Goal: Task Accomplishment & Management: Manage account settings

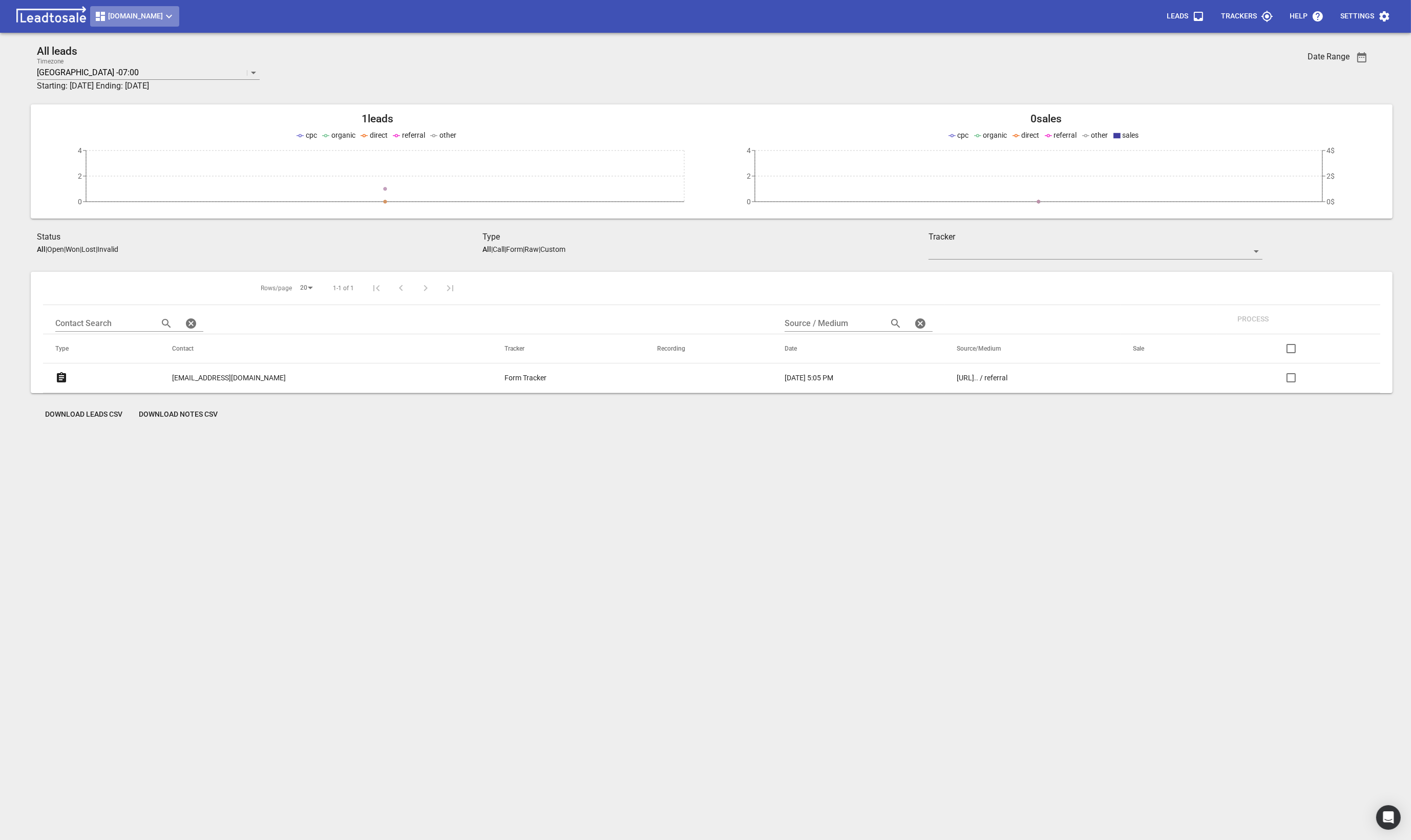
click at [148, 17] on span "Streamline.kiwi" at bounding box center [134, 16] width 81 height 12
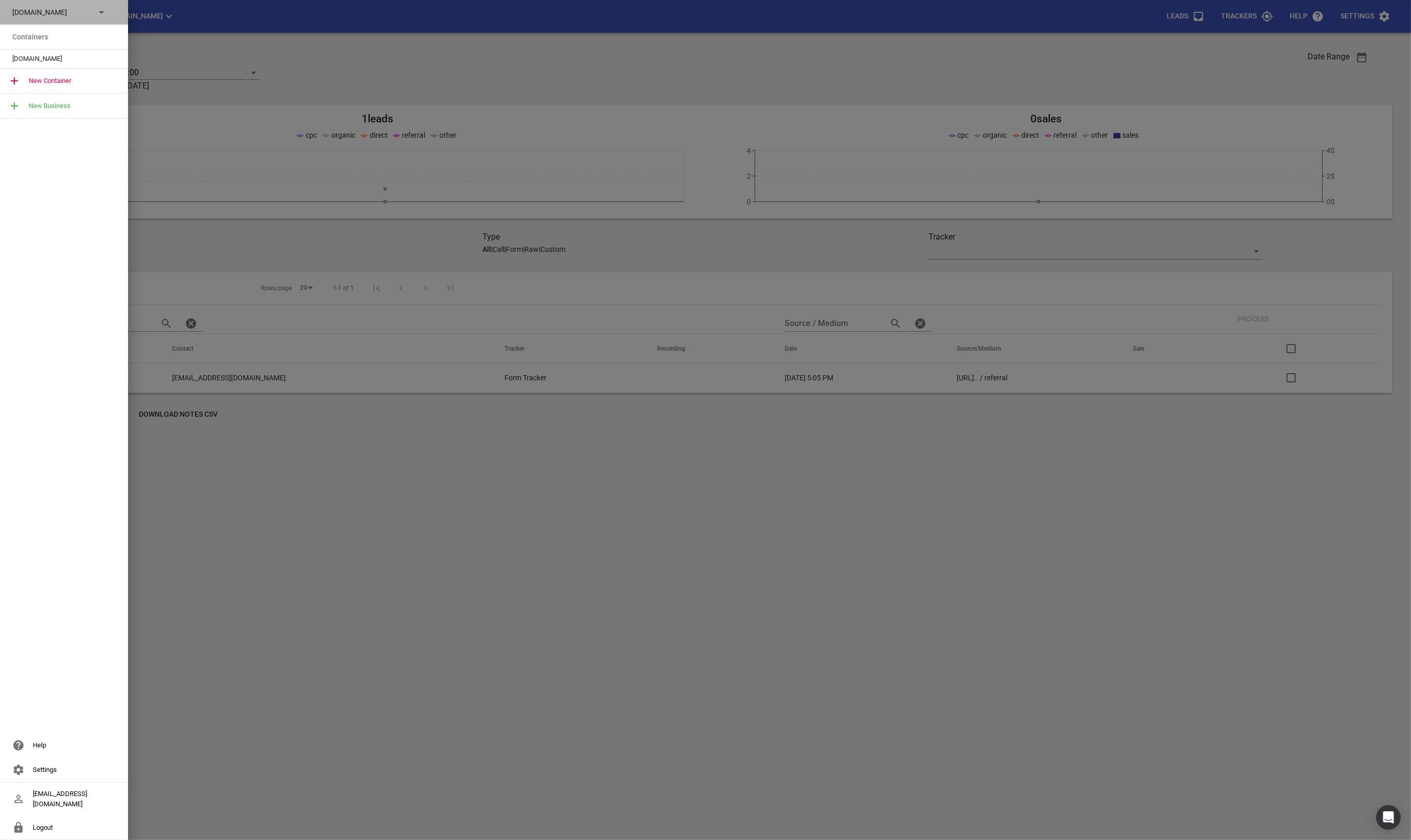
click at [104, 14] on icon at bounding box center [101, 12] width 12 height 12
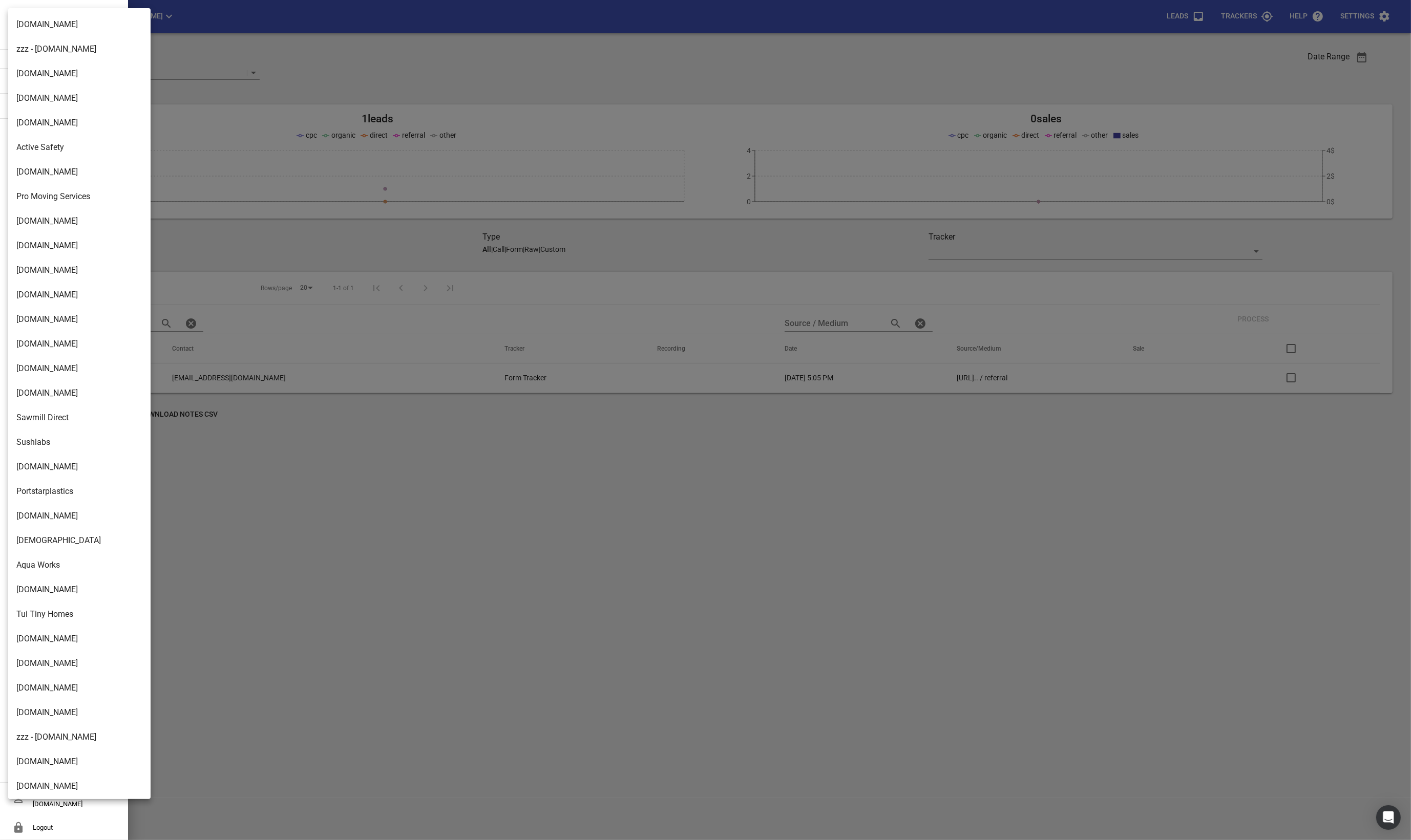
scroll to position [1378, 0]
click at [39, 726] on li "Design2renovate.co.nz" at bounding box center [80, 735] width 142 height 25
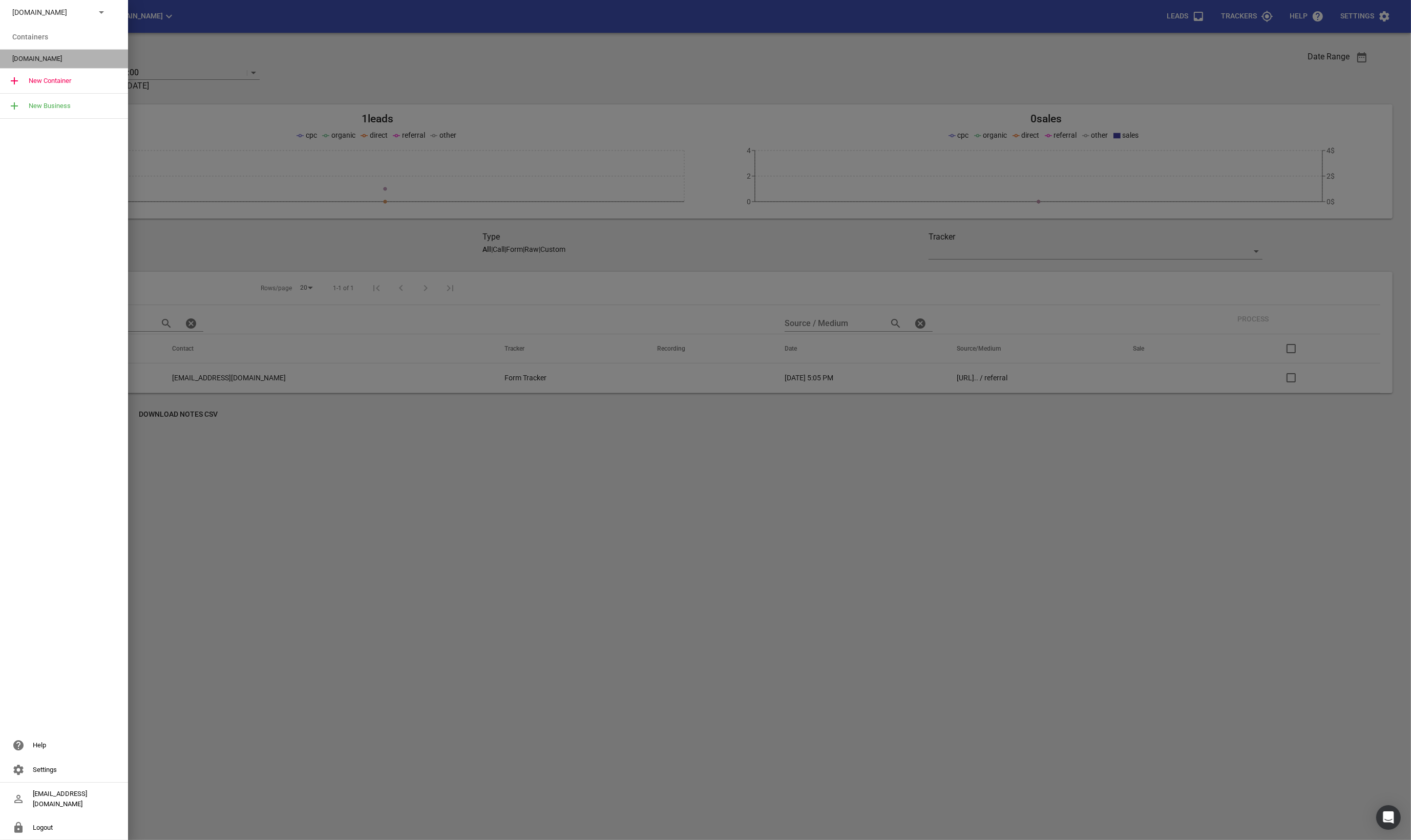
click at [48, 50] on div "Design2renovate.co.nz" at bounding box center [63, 58] width 128 height 18
click at [36, 57] on span "[DOMAIN_NAME]" at bounding box center [59, 58] width 95 height 11
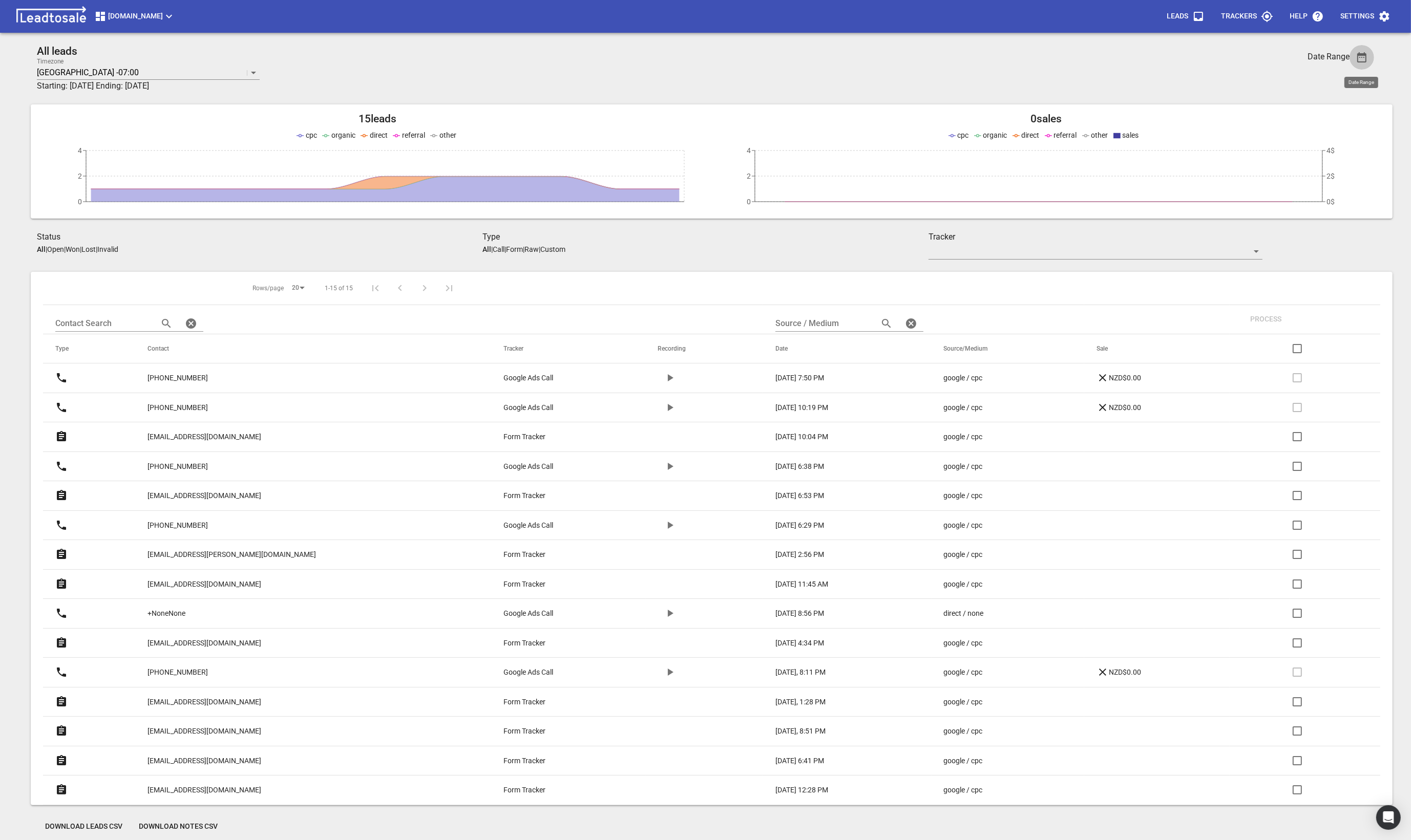
click at [1357, 55] on icon "button" at bounding box center [1362, 57] width 10 height 11
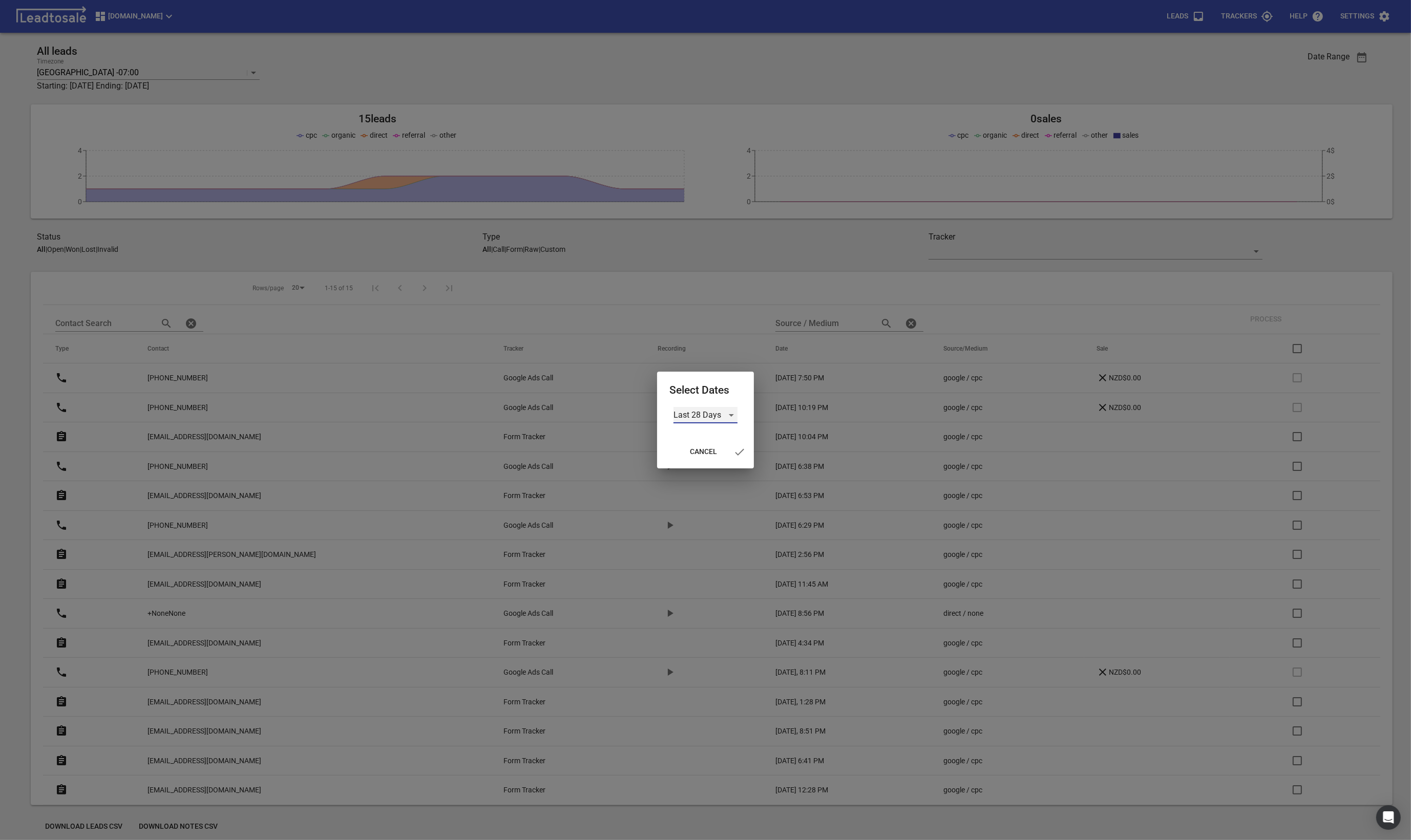
click at [718, 411] on div "Last 28 Days" at bounding box center [705, 414] width 64 height 16
click at [691, 471] on li "All Time" at bounding box center [706, 464] width 64 height 25
click at [738, 448] on icon "button" at bounding box center [733, 452] width 12 height 12
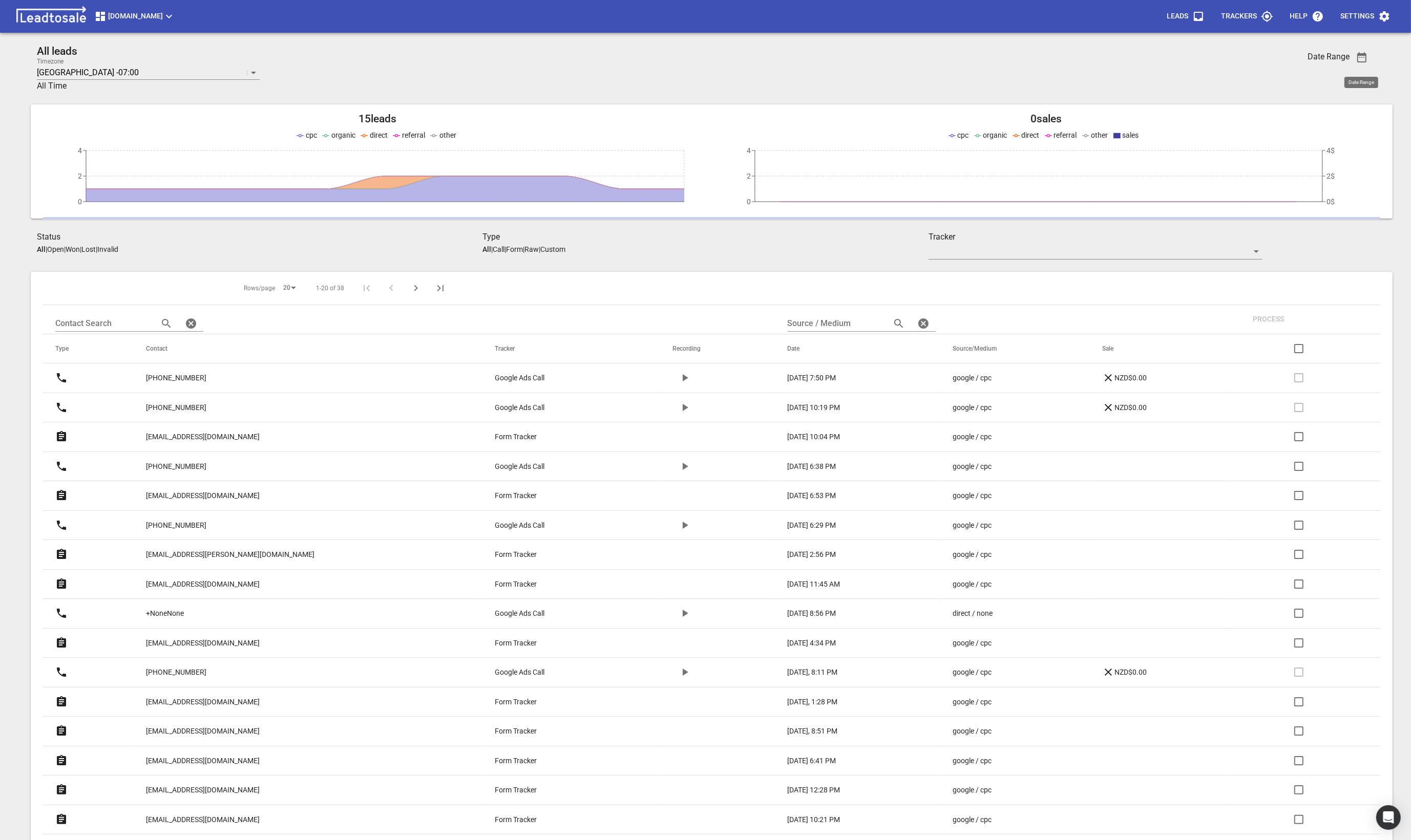
click at [172, 20] on span "[DOMAIN_NAME]" at bounding box center [134, 16] width 81 height 12
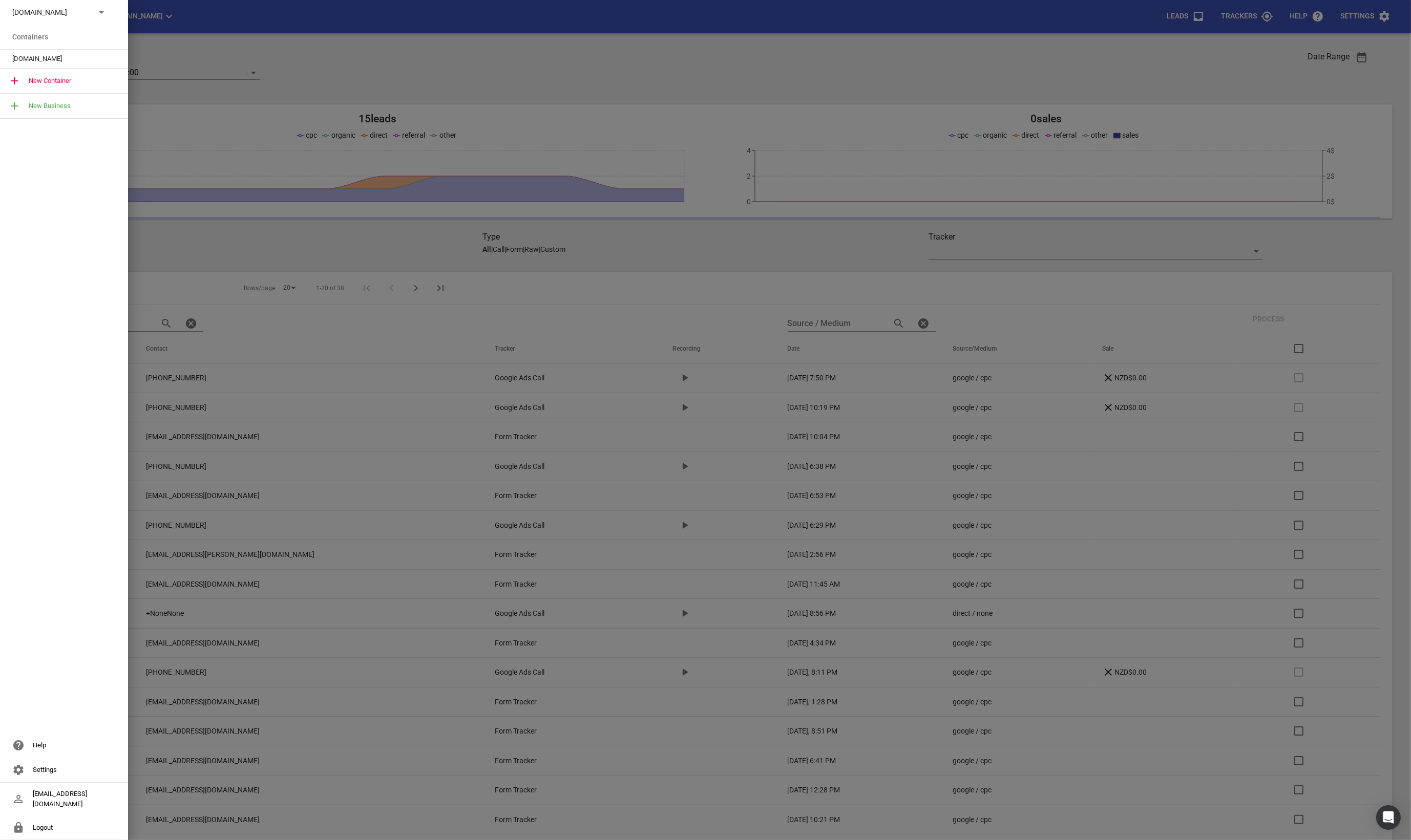
click at [366, 100] on div at bounding box center [705, 420] width 1411 height 840
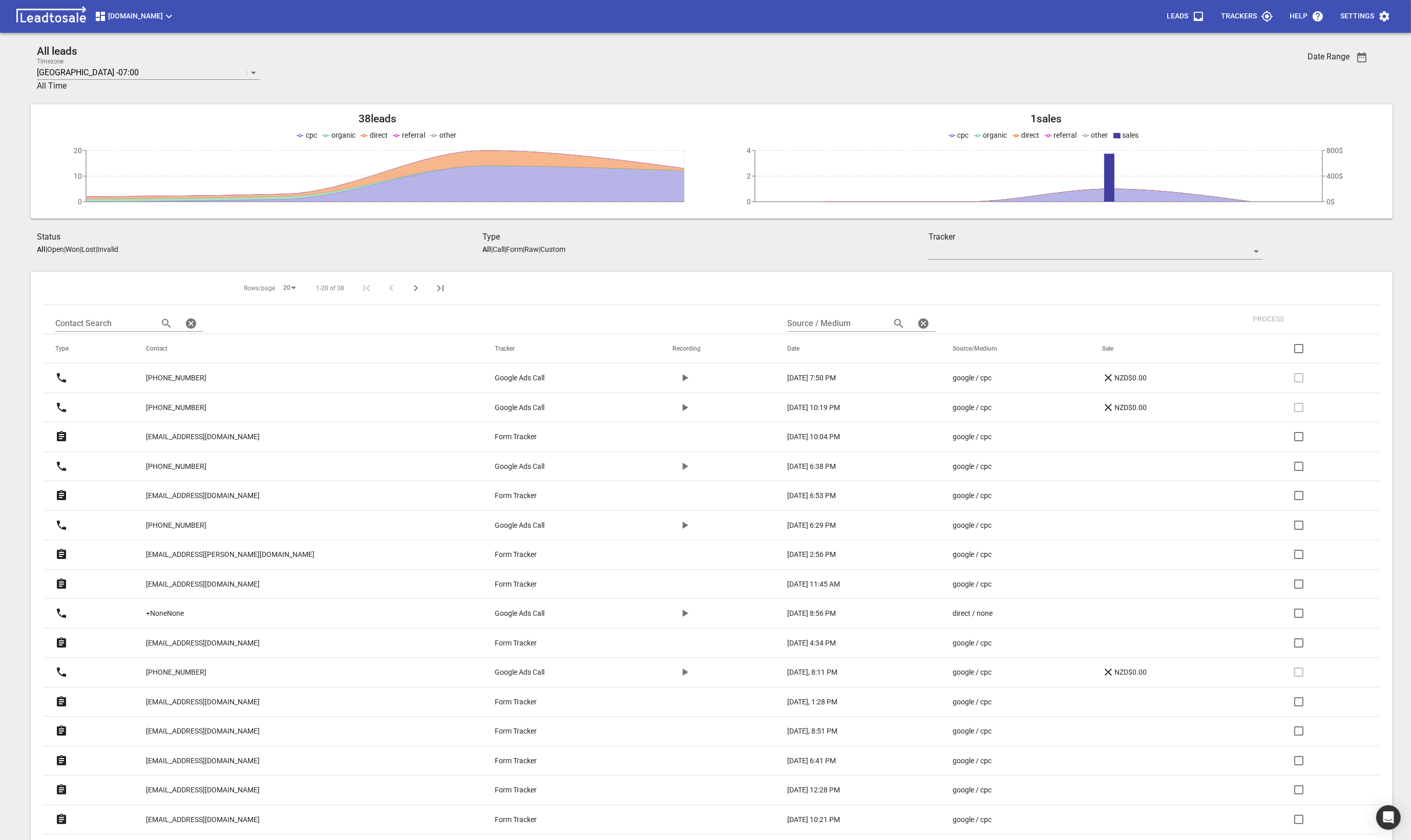
scroll to position [160, 0]
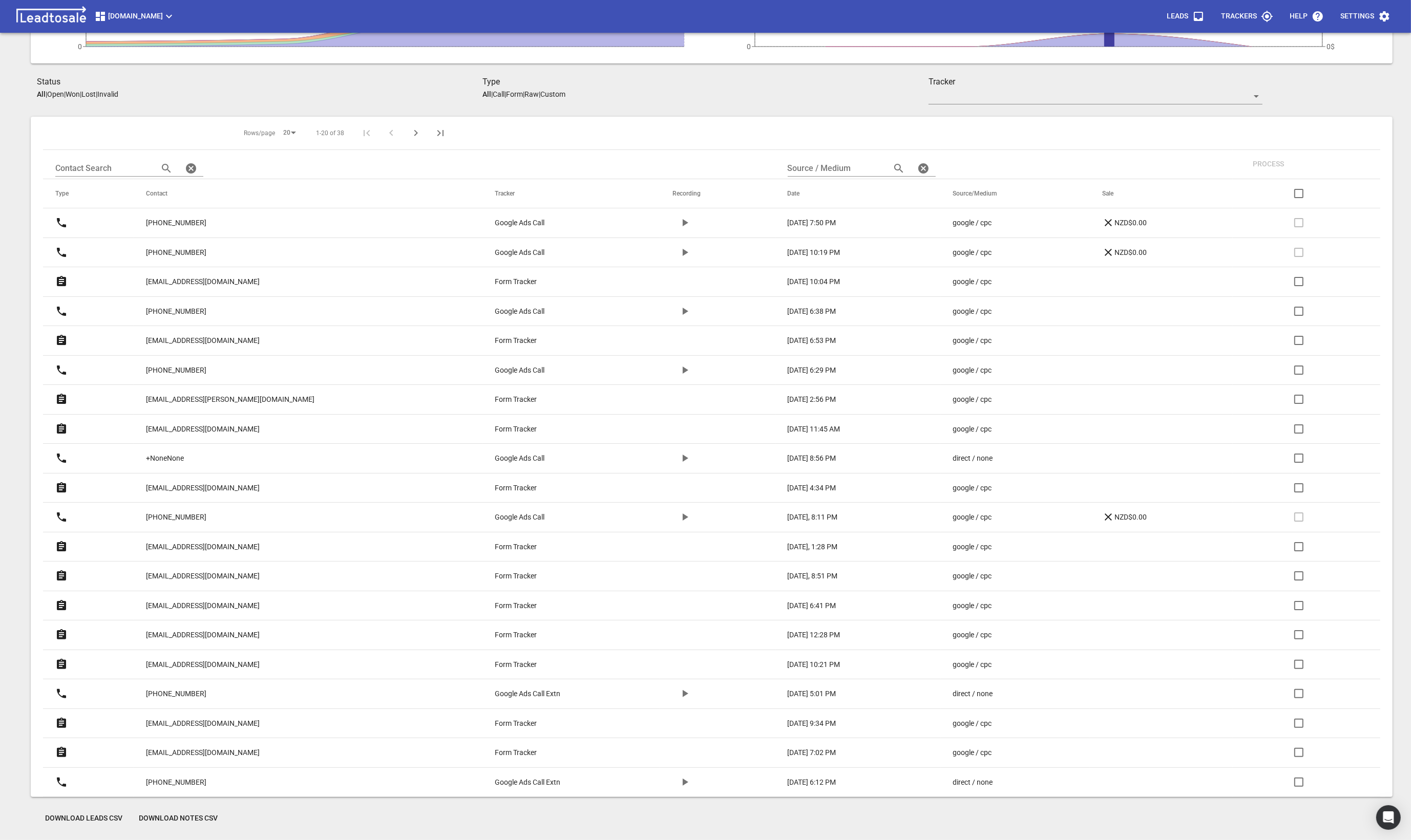
click at [110, 819] on span "Download Leads CSV" at bounding box center [83, 818] width 78 height 11
click at [184, 281] on p "jeankite@gmail.com" at bounding box center [202, 281] width 114 height 11
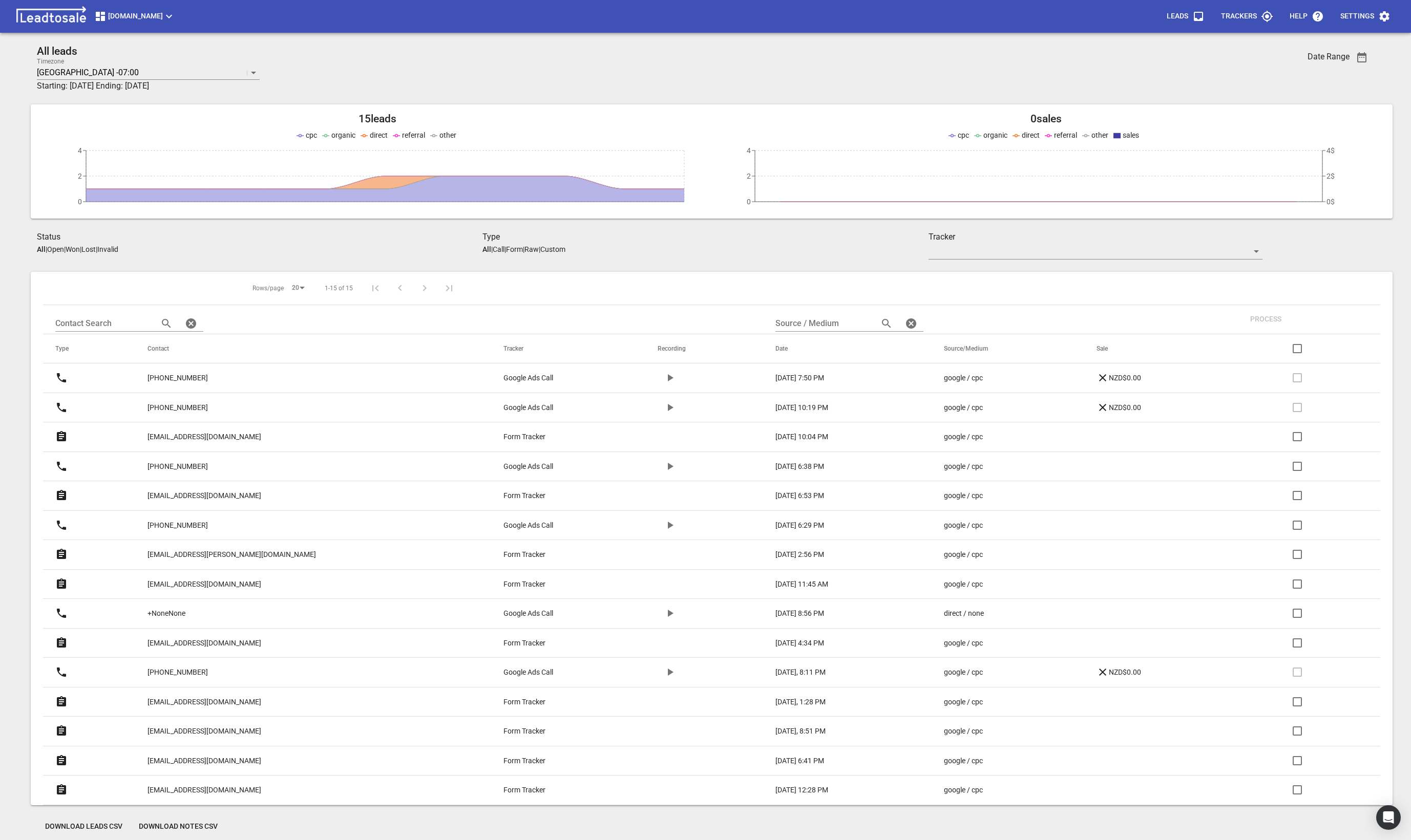
scroll to position [45, 0]
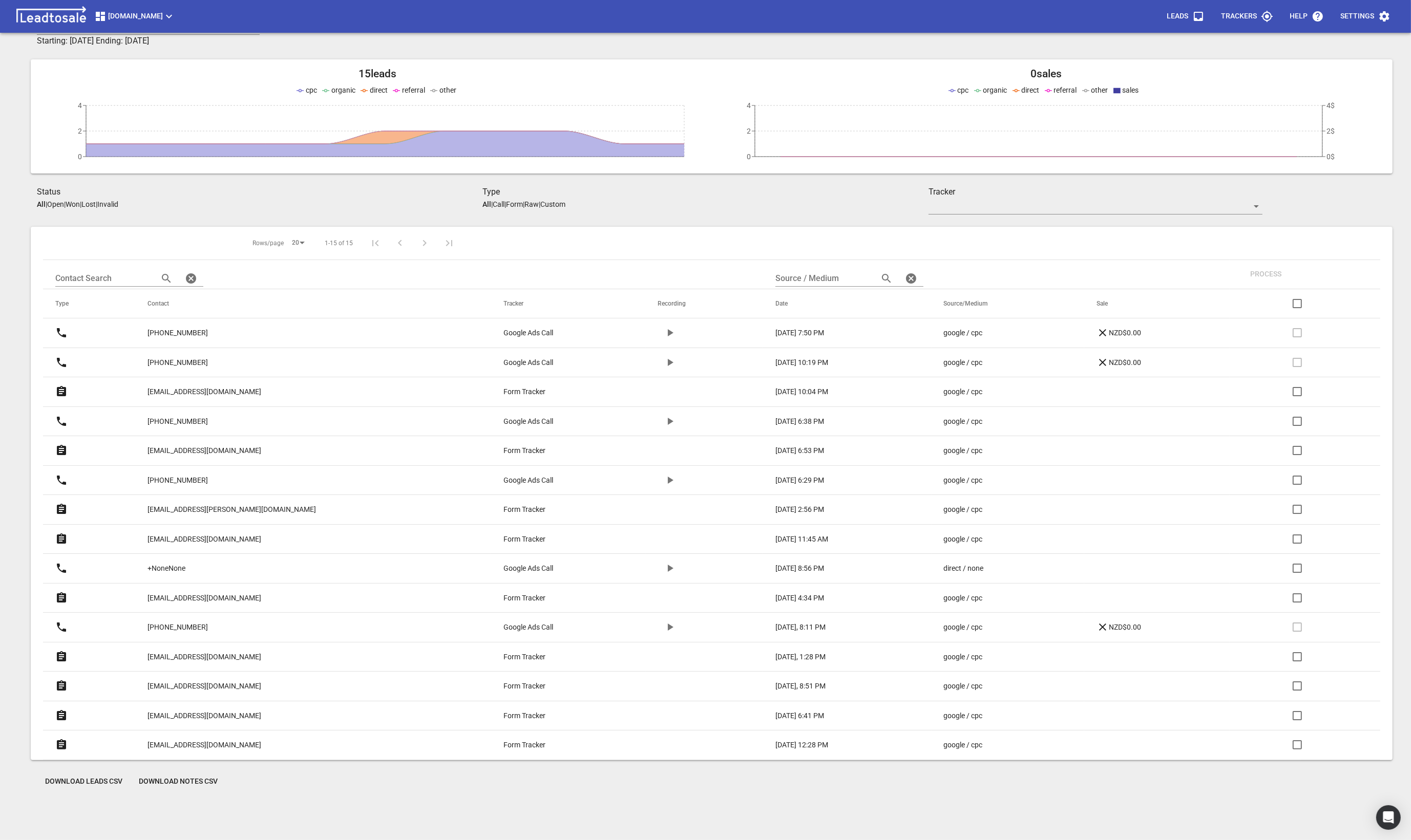
click at [209, 446] on link "sahilzahraa@gmail.com" at bounding box center [204, 451] width 114 height 25
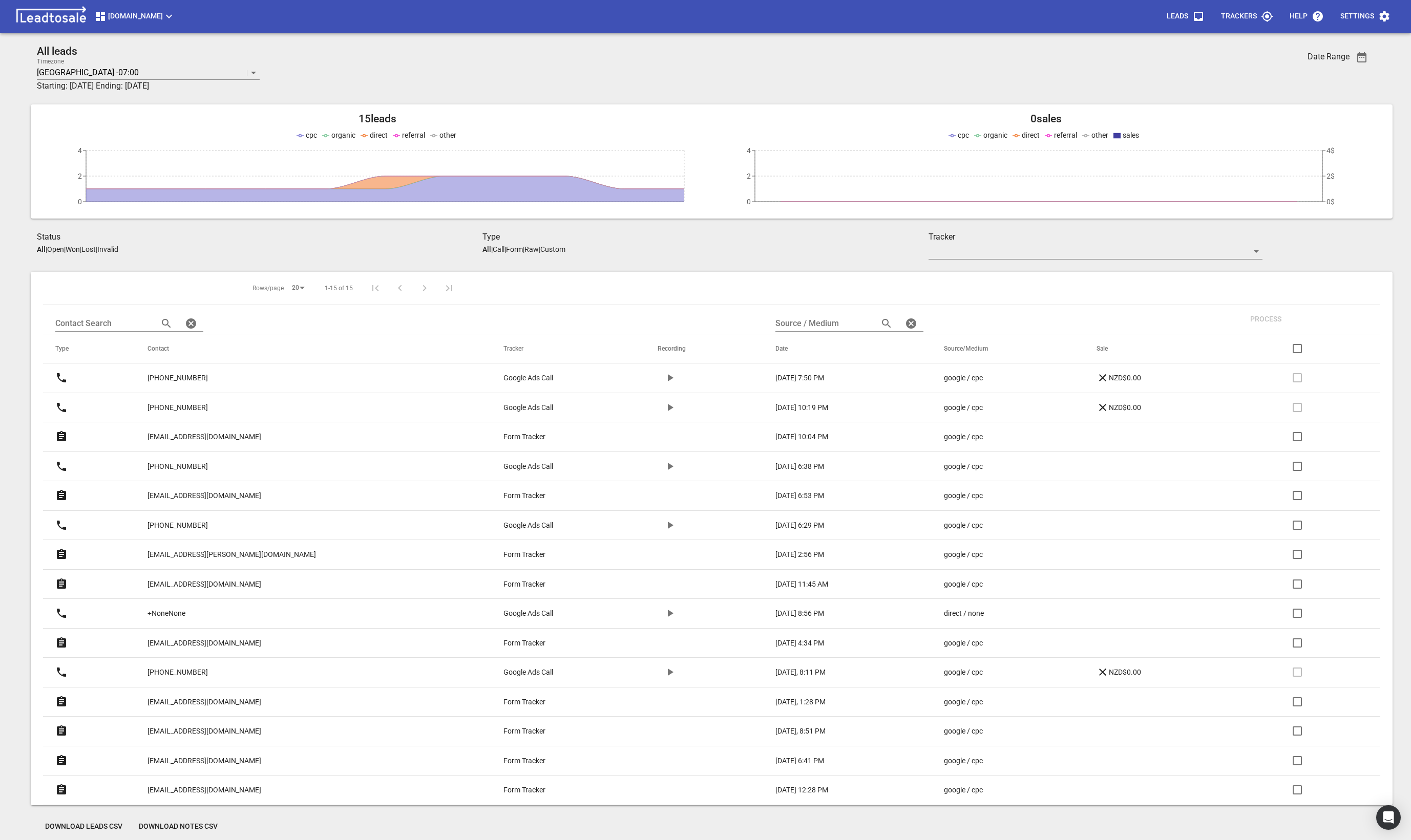
scroll to position [45, 0]
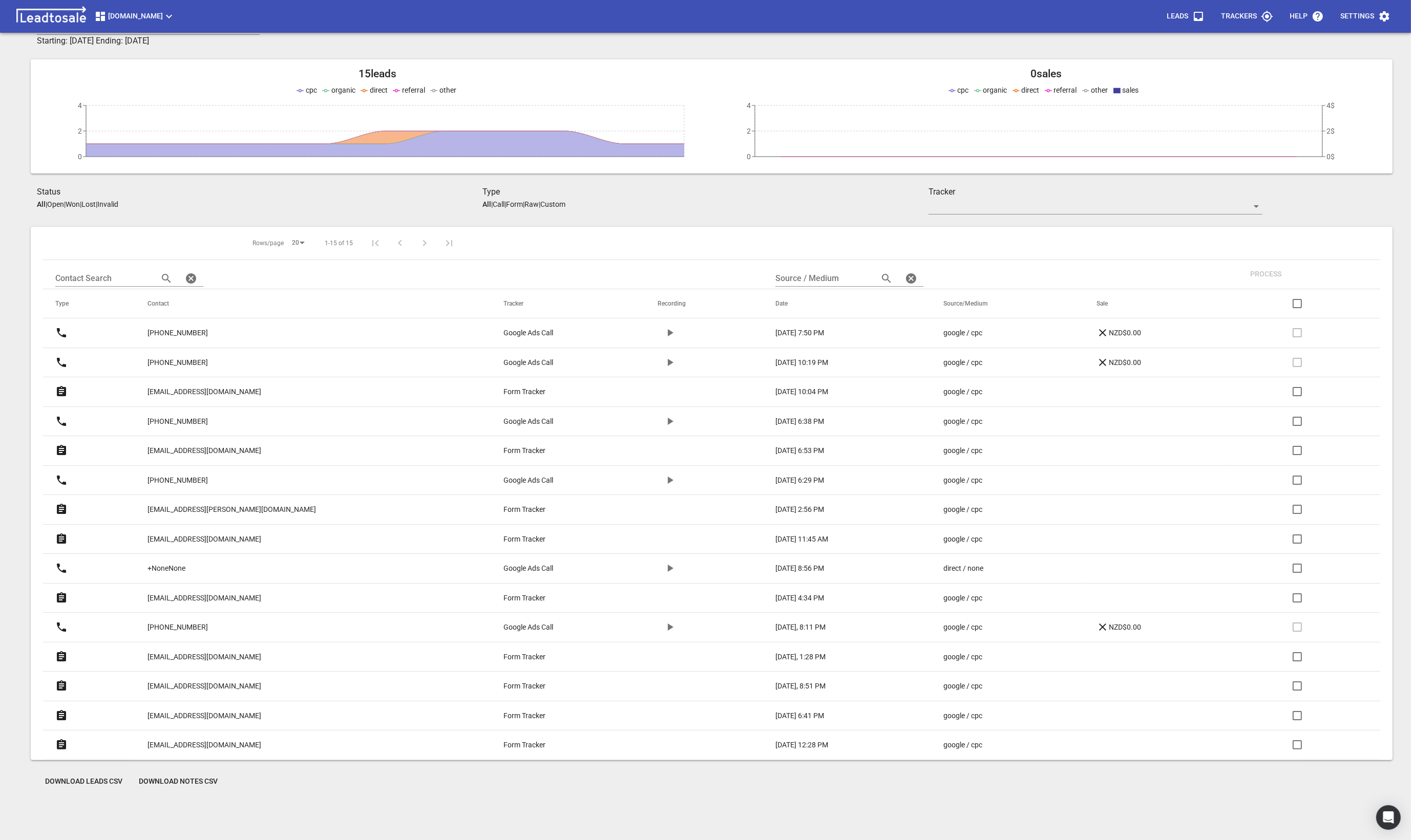
click at [206, 508] on p "[EMAIL_ADDRESS][PERSON_NAME][DOMAIN_NAME]" at bounding box center [232, 509] width 169 height 11
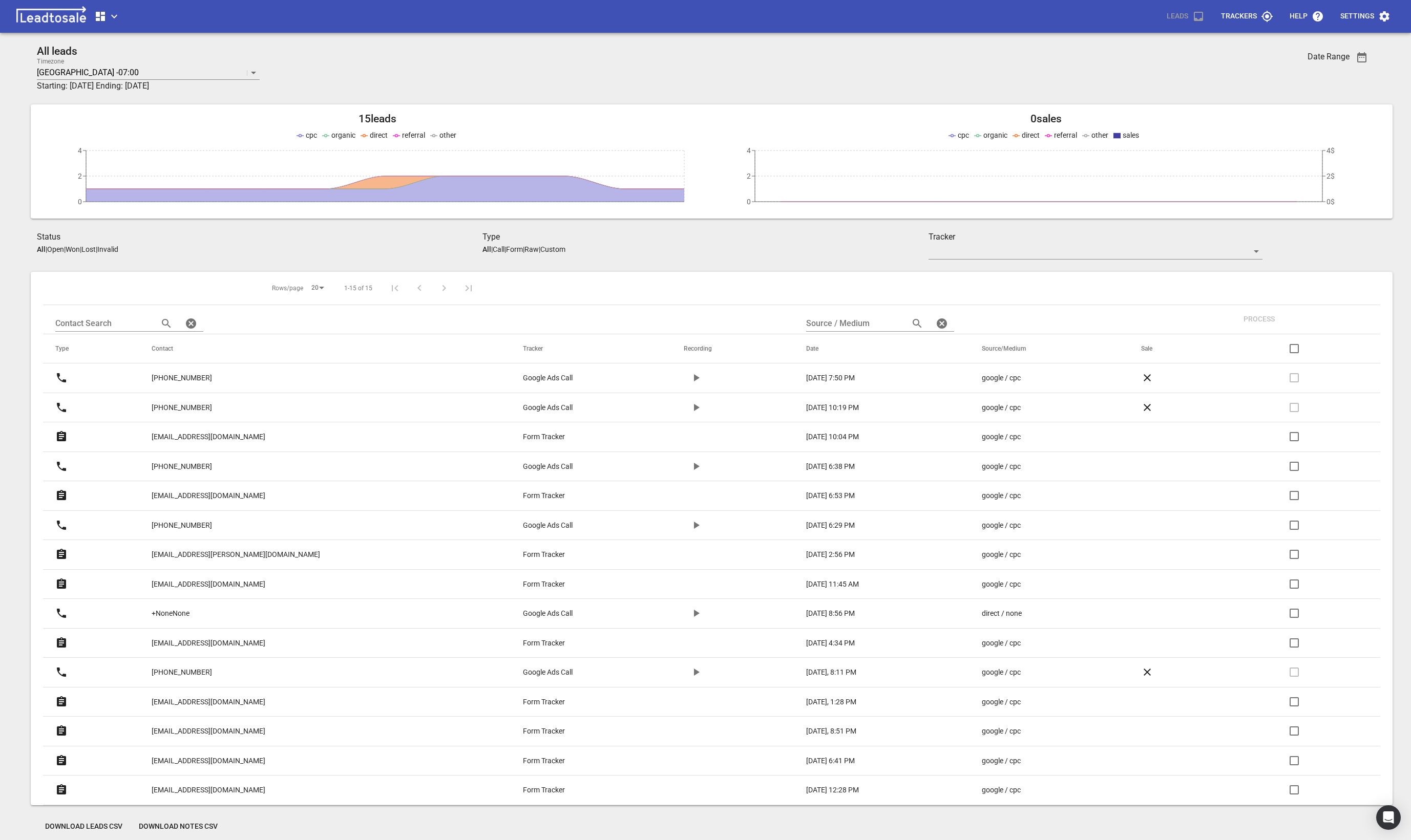
scroll to position [45, 0]
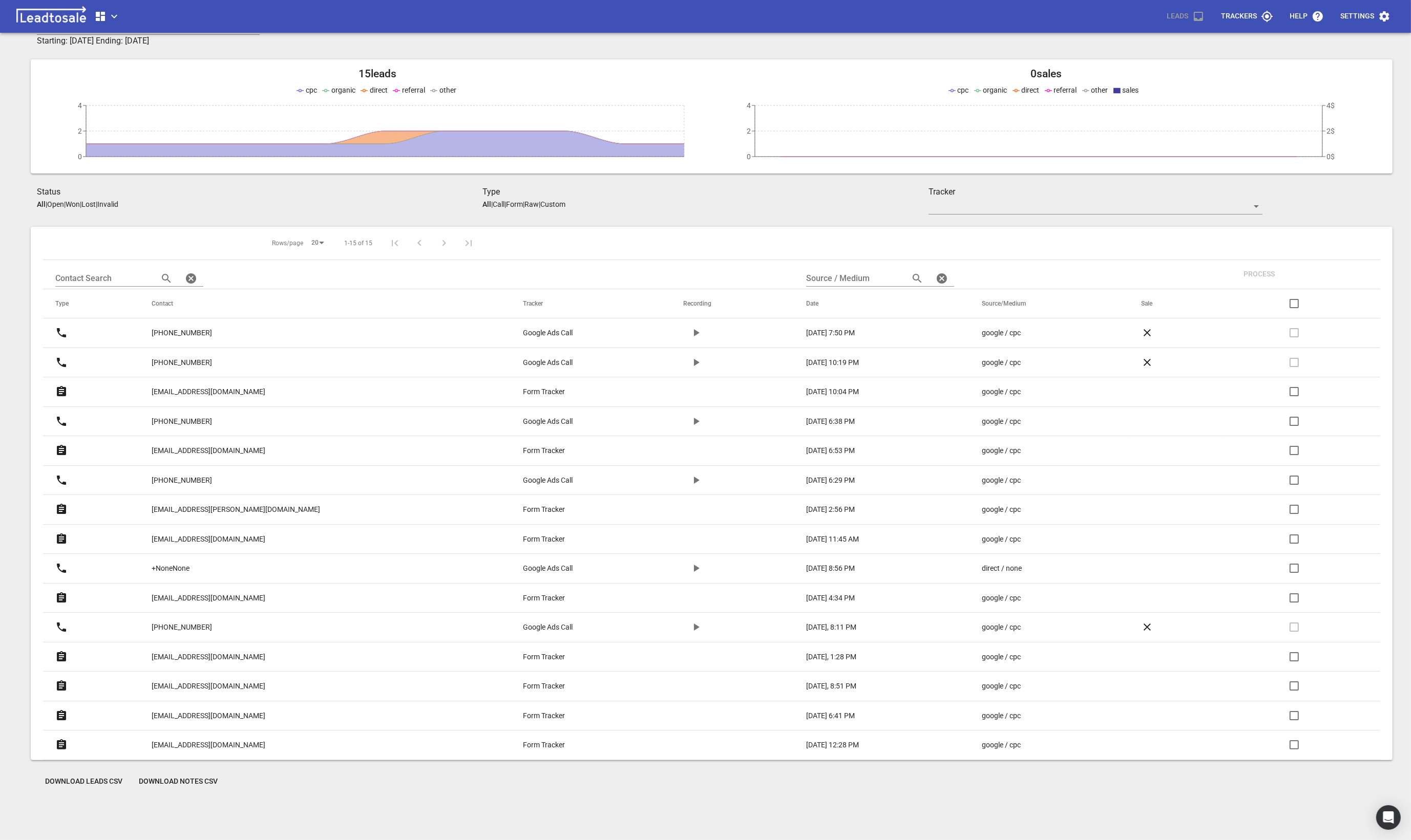
click at [201, 476] on link "[PHONE_NUMBER]" at bounding box center [181, 480] width 60 height 25
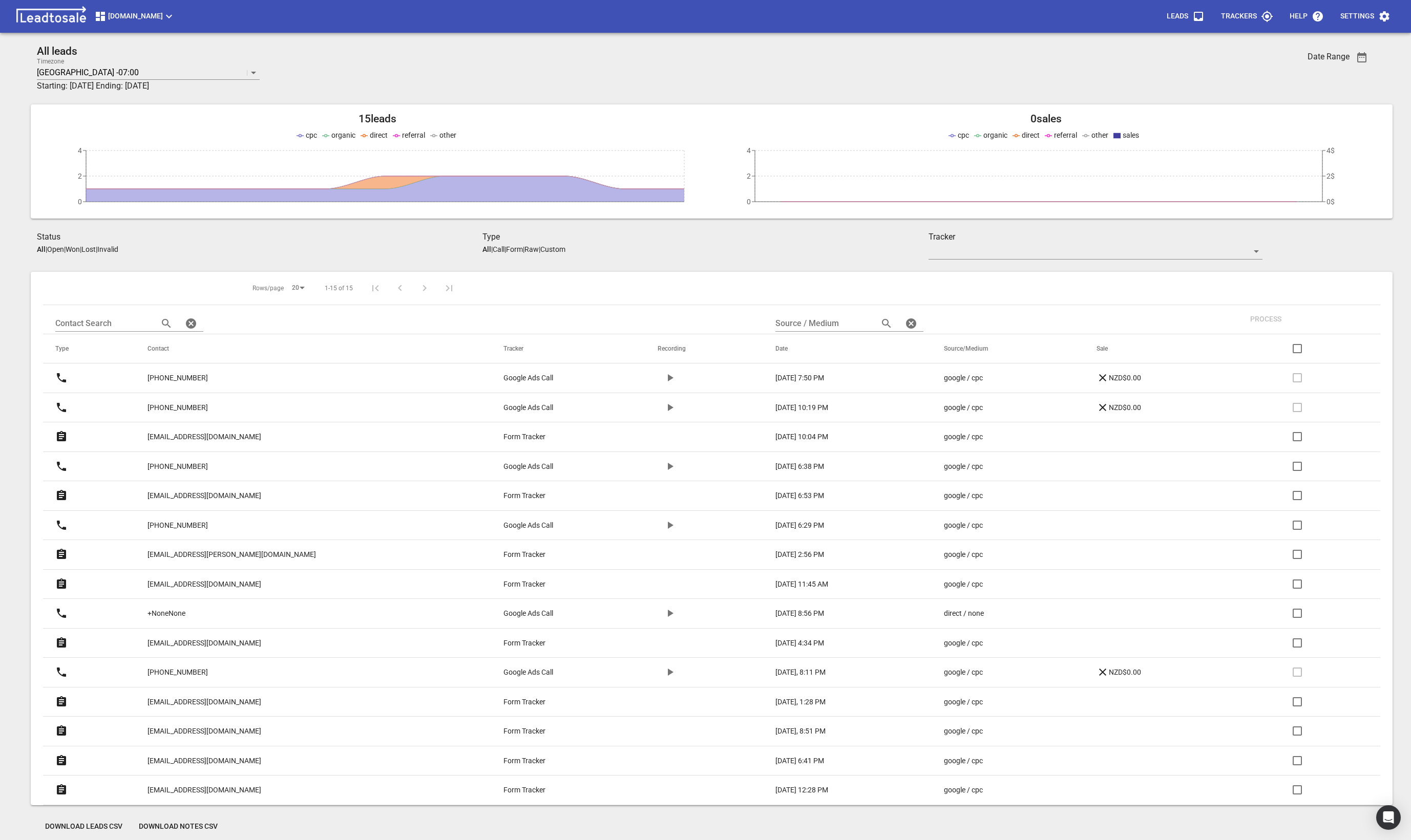
scroll to position [45, 0]
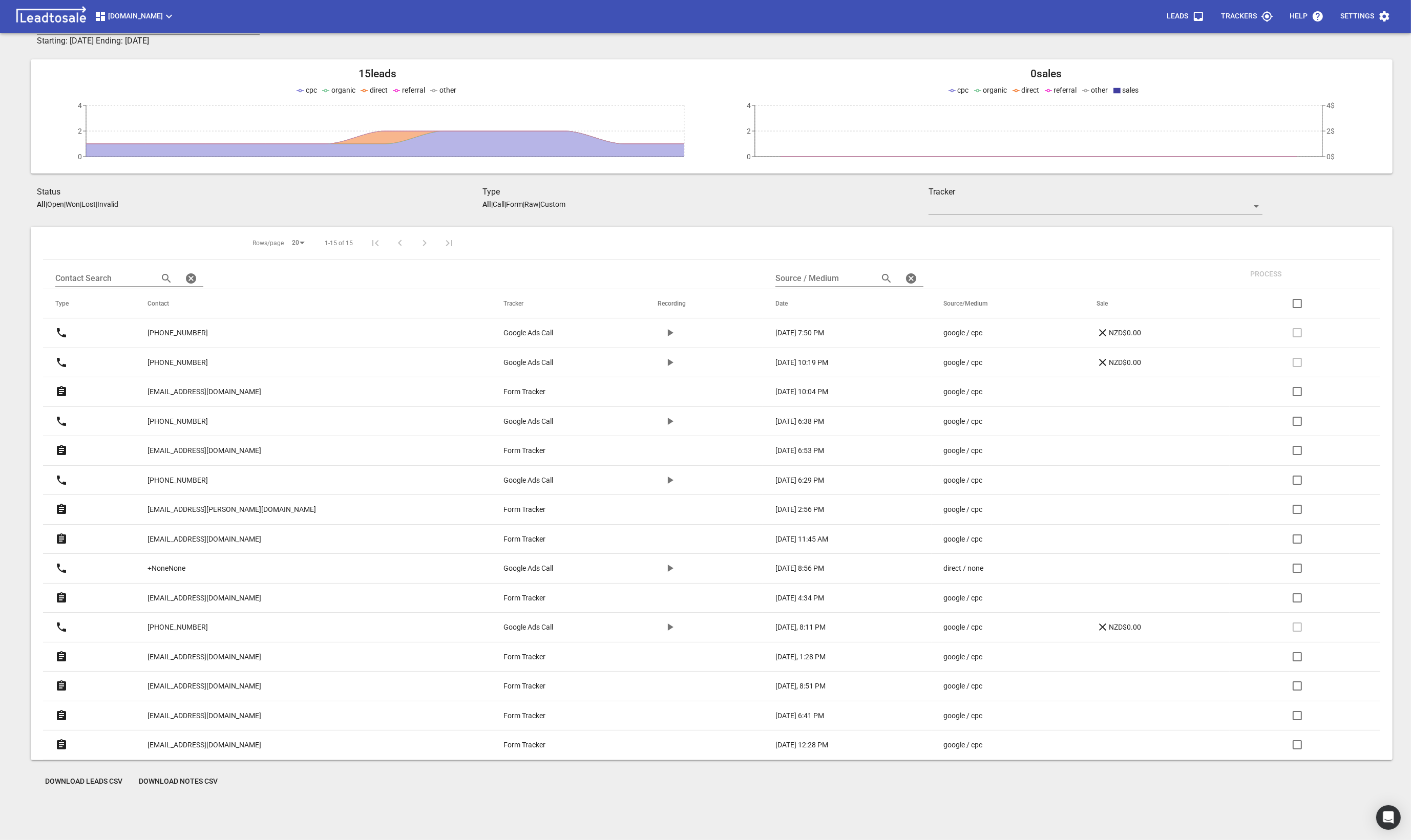
click at [200, 475] on link "[PHONE_NUMBER]" at bounding box center [177, 480] width 60 height 25
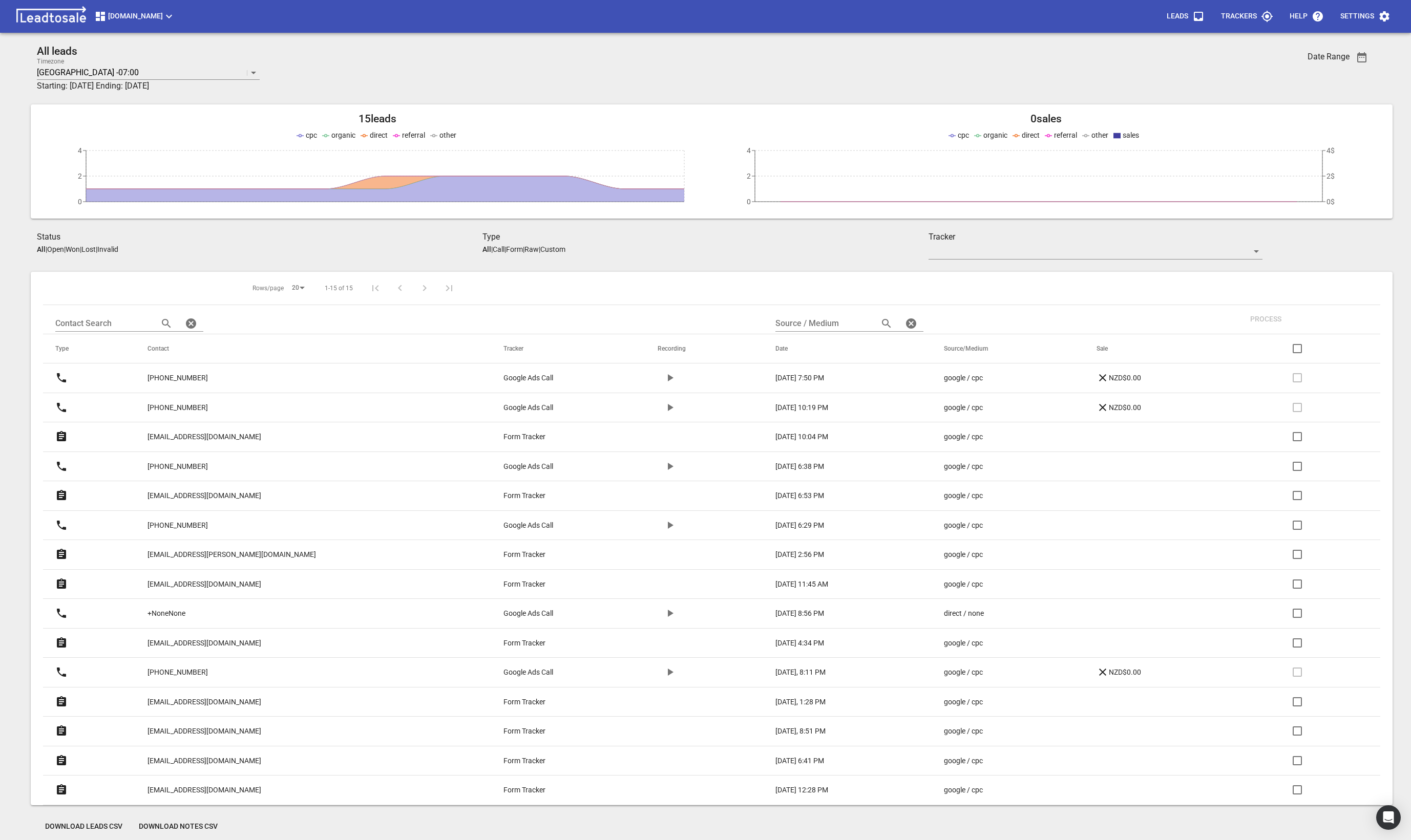
scroll to position [45, 0]
